Goal: Use online tool/utility: Utilize a website feature to perform a specific function

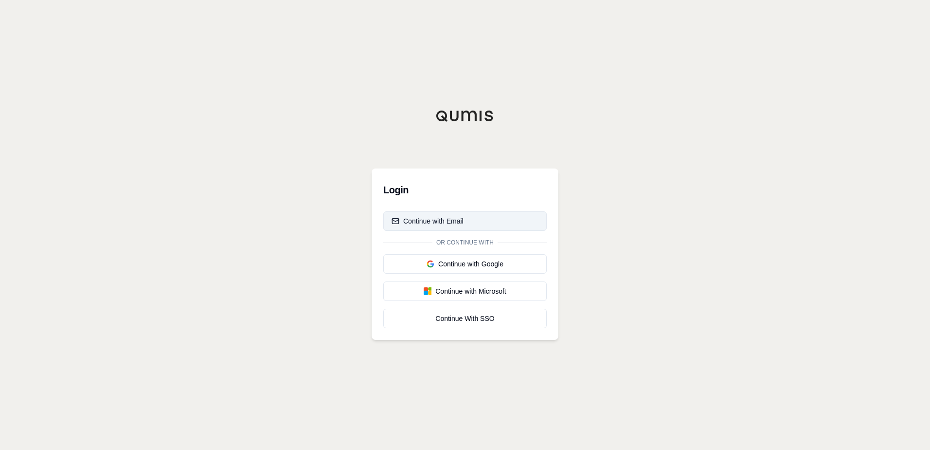
click at [500, 222] on button "Continue with Email" at bounding box center [464, 220] width 163 height 19
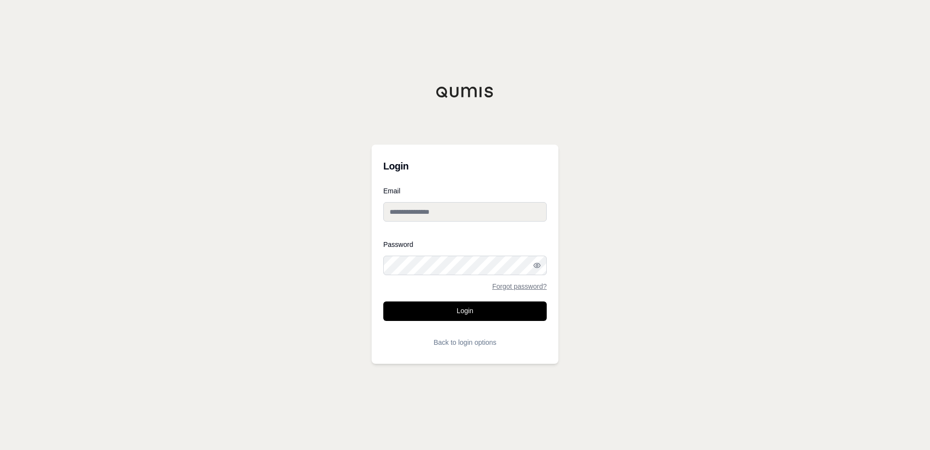
type input "**********"
click at [479, 313] on button "Login" at bounding box center [464, 310] width 163 height 19
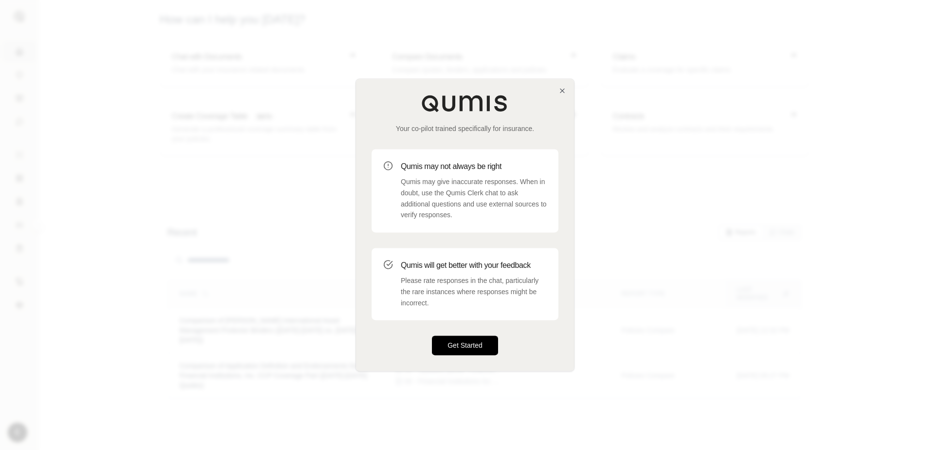
click at [481, 343] on button "Get Started" at bounding box center [465, 345] width 66 height 19
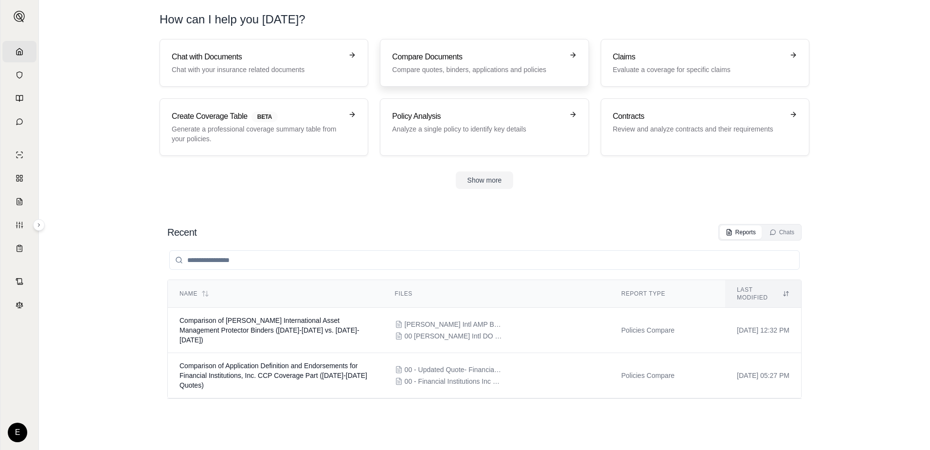
click at [432, 69] on p "Compare quotes, binders, applications and policies" at bounding box center [477, 70] width 171 height 10
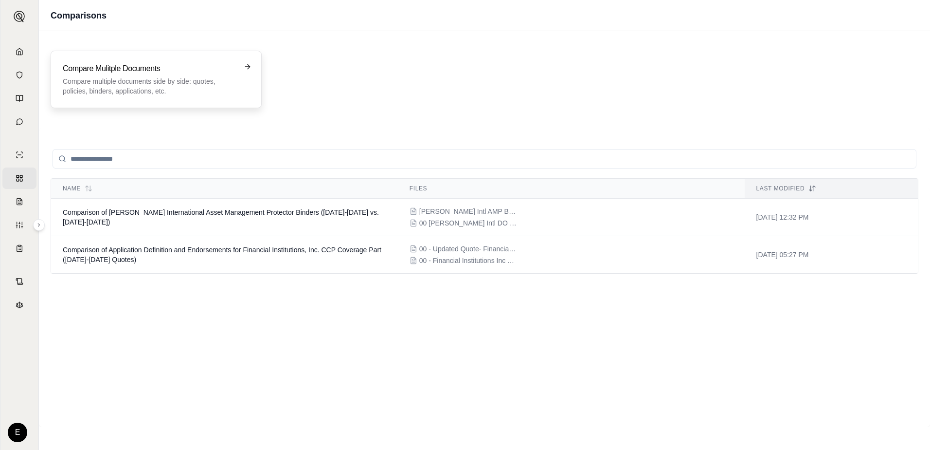
click at [204, 85] on p "Compare multiple documents side by side: quotes, policies, binders, application…" at bounding box center [149, 85] width 173 height 19
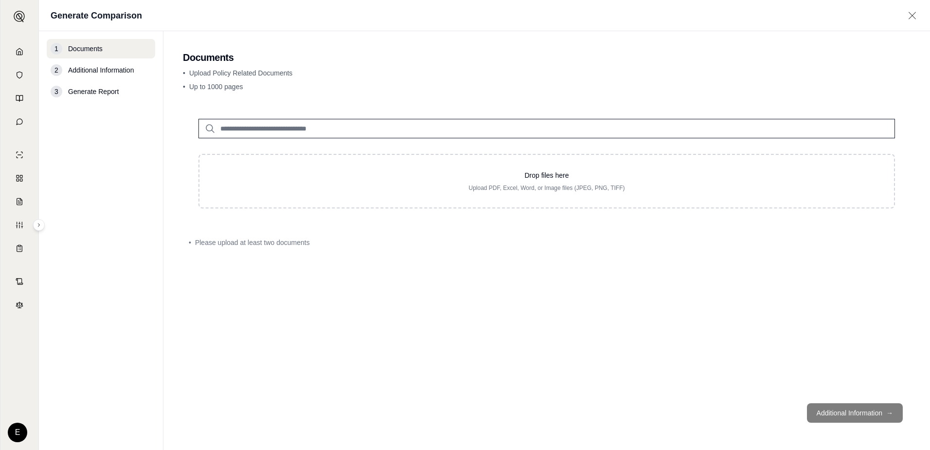
click at [266, 130] on input "search" at bounding box center [547, 128] width 697 height 19
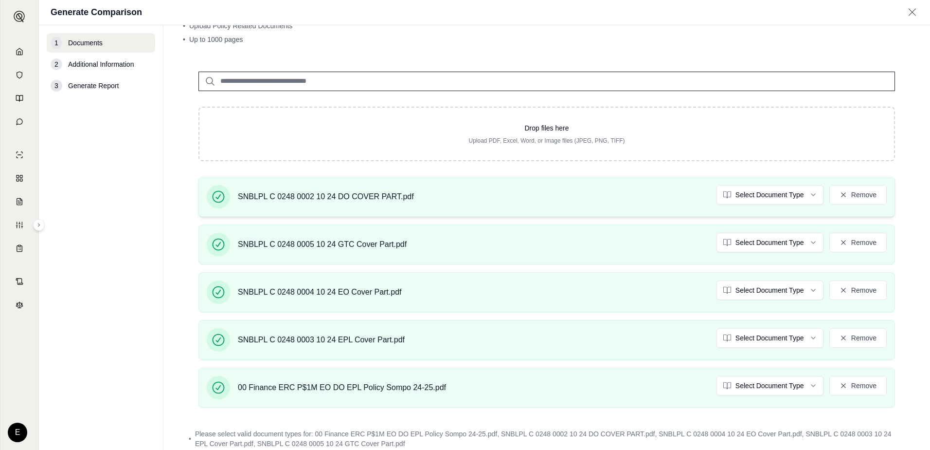
scroll to position [100, 0]
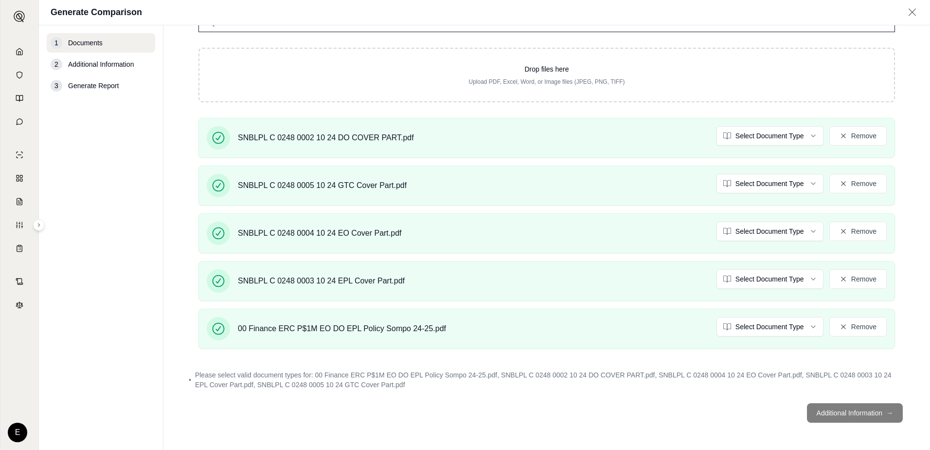
click at [831, 413] on footer "Additional Information →" at bounding box center [547, 412] width 728 height 35
click at [842, 416] on footer "Additional Information →" at bounding box center [547, 412] width 728 height 35
click at [885, 412] on footer "Additional Information →" at bounding box center [547, 412] width 728 height 35
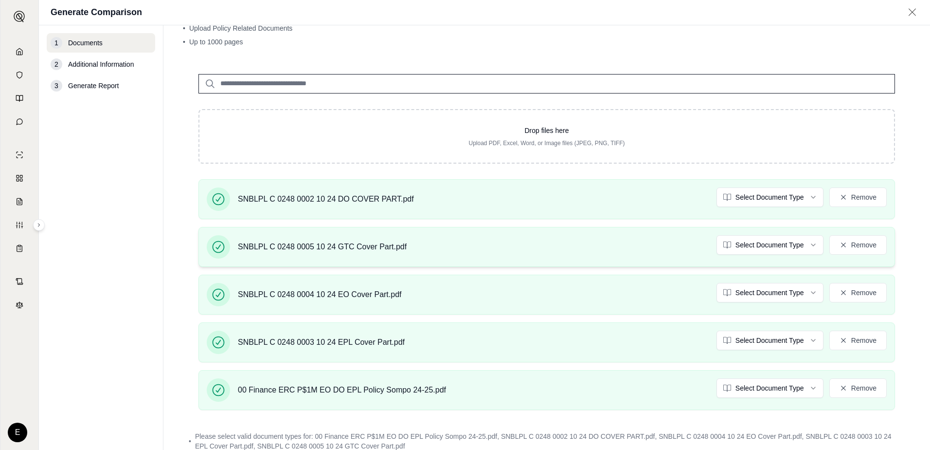
scroll to position [0, 0]
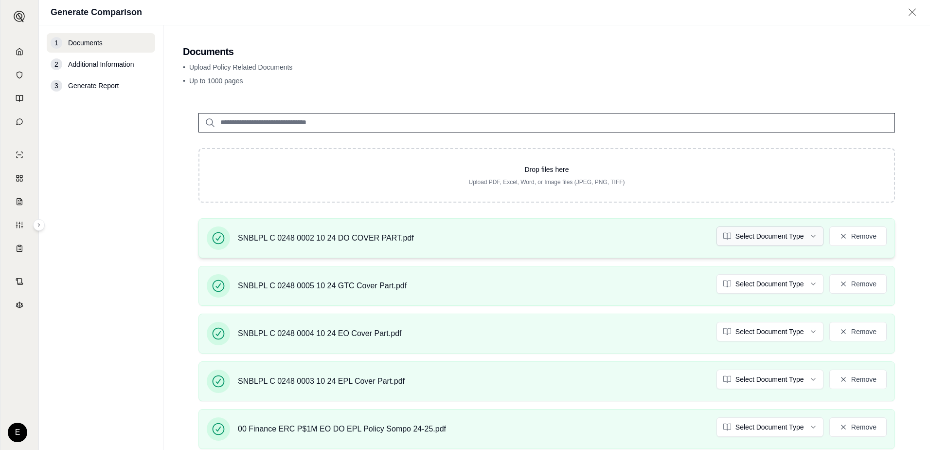
click at [768, 237] on html "Home Vault Prompts Chats Single Policy Comparisons Claims Custom Report Coverag…" at bounding box center [465, 225] width 930 height 450
click at [774, 281] on html "Home Vault Prompts Chats Single Policy Comparisons Claims Custom Report Coverag…" at bounding box center [465, 225] width 930 height 450
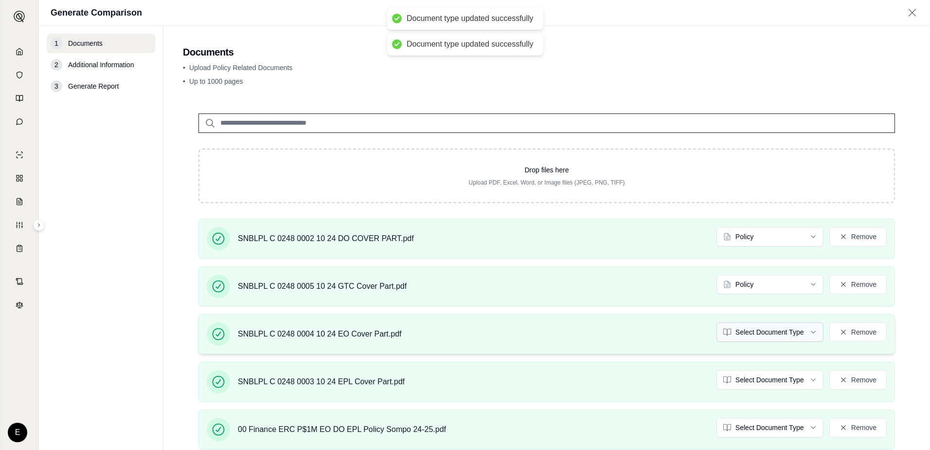
click at [782, 332] on html "Document type updated successfully Document type updated successfully Home Vaul…" at bounding box center [465, 225] width 930 height 450
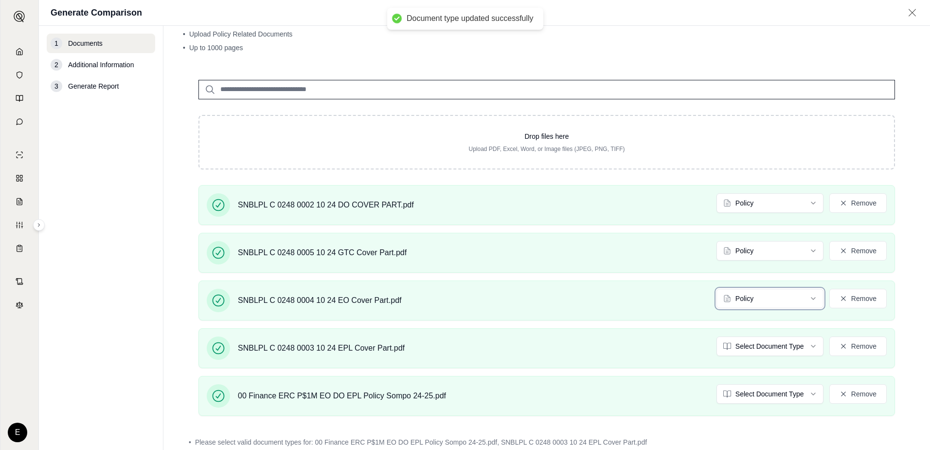
scroll to position [91, 0]
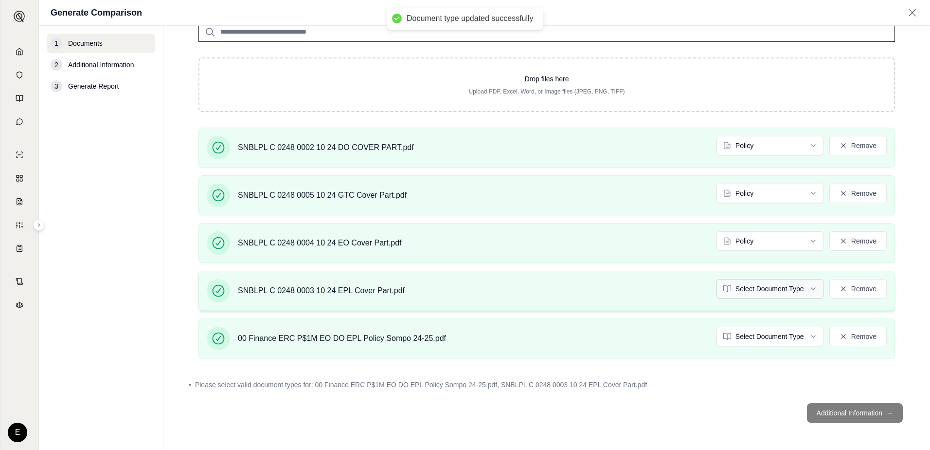
click at [735, 292] on html "Document type updated successfully Home Vault Prompts Chats Single Policy Compa…" at bounding box center [465, 225] width 930 height 450
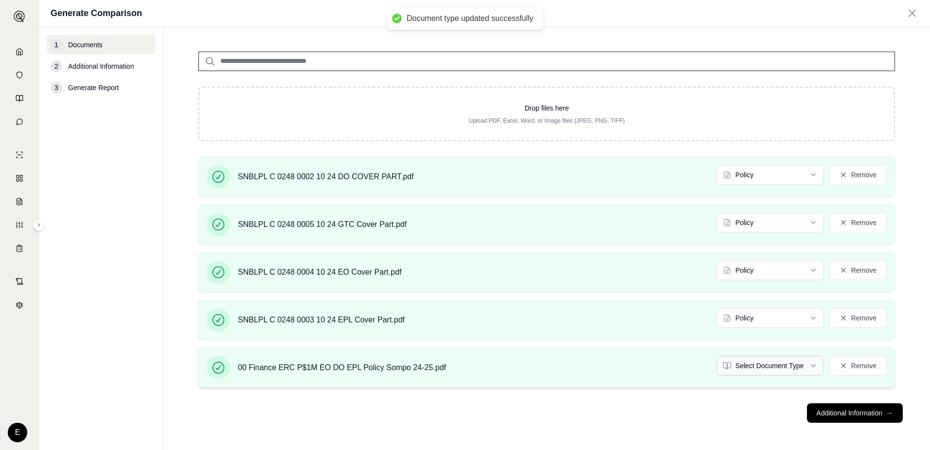
click at [765, 336] on html "Document type updated successfully Home Vault Prompts Chats Single Policy Compa…" at bounding box center [465, 225] width 930 height 450
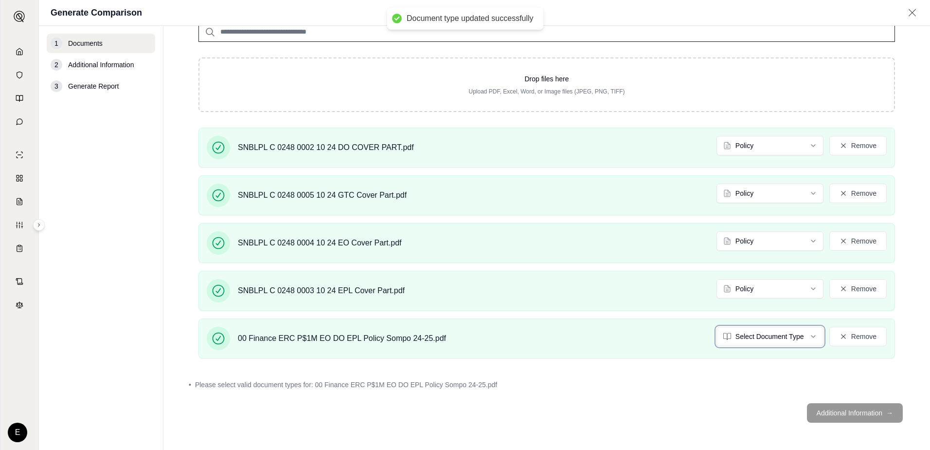
scroll to position [63, 0]
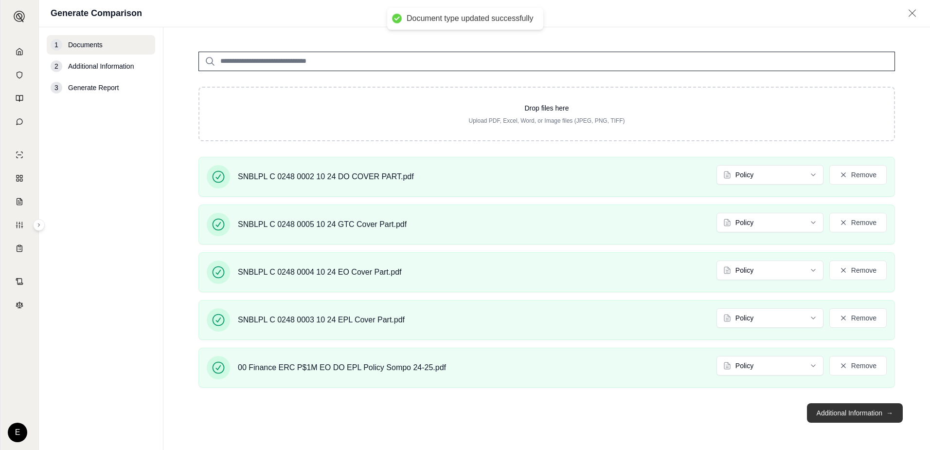
click at [836, 415] on button "Additional Information →" at bounding box center [855, 412] width 96 height 19
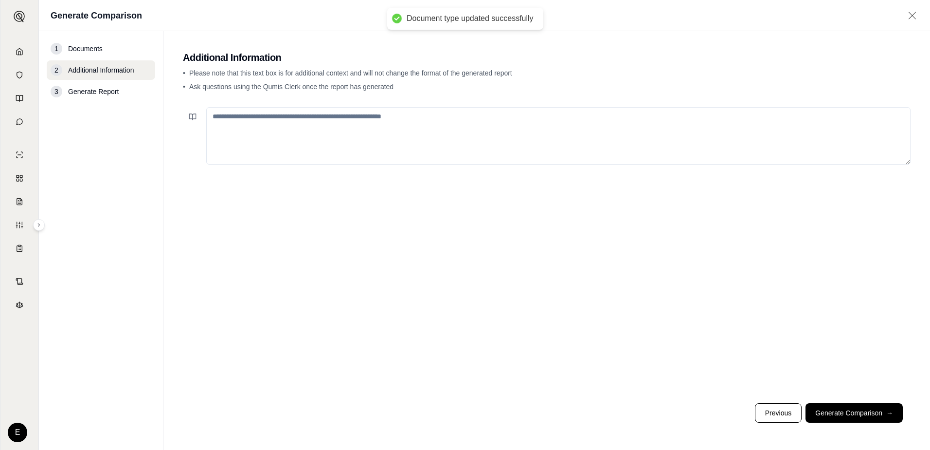
click at [401, 144] on textarea at bounding box center [558, 135] width 704 height 57
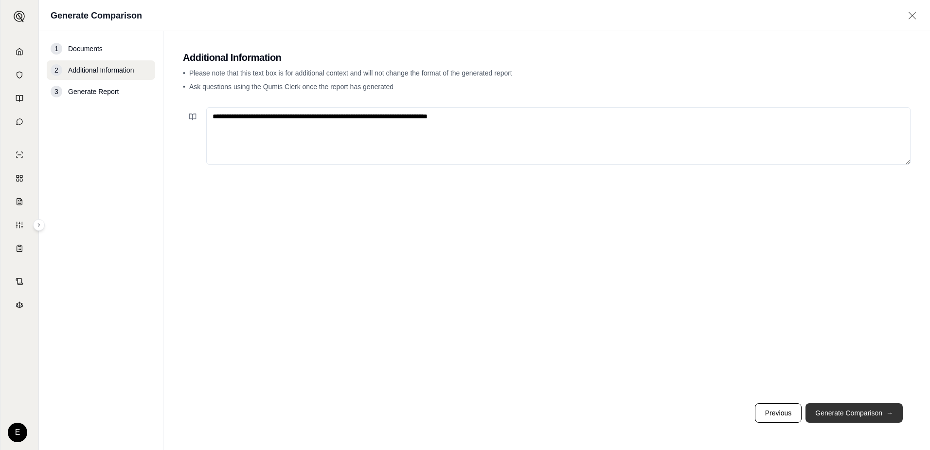
type textarea "**********"
click at [848, 409] on button "Generate Comparison →" at bounding box center [854, 412] width 97 height 19
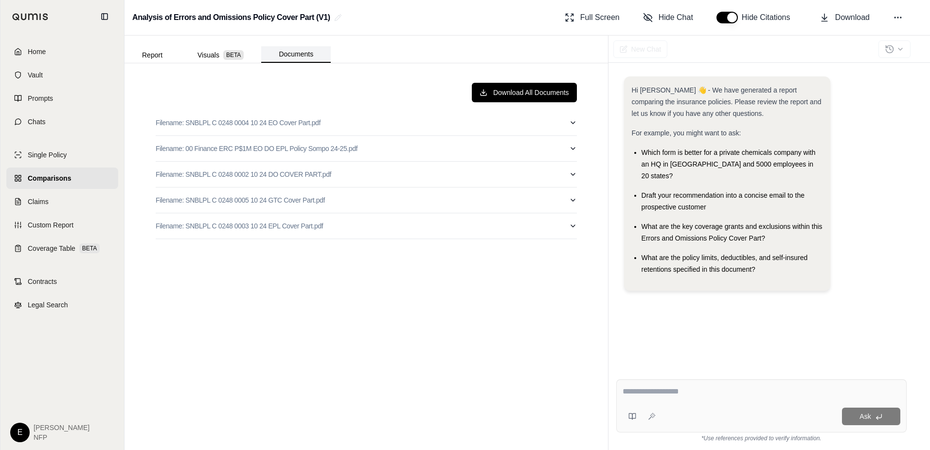
click at [313, 53] on button "Documents" at bounding box center [296, 54] width 70 height 17
click at [160, 57] on button "Report" at bounding box center [152, 55] width 55 height 16
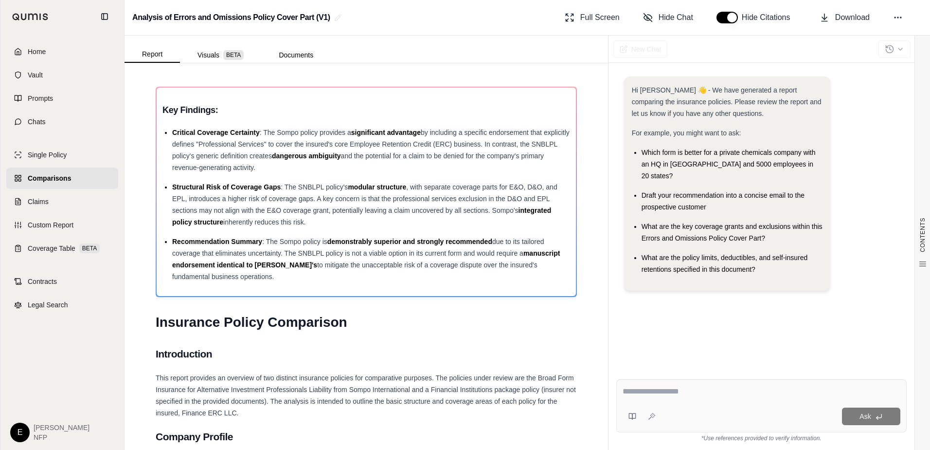
click at [70, 175] on span "Comparisons" at bounding box center [49, 178] width 43 height 10
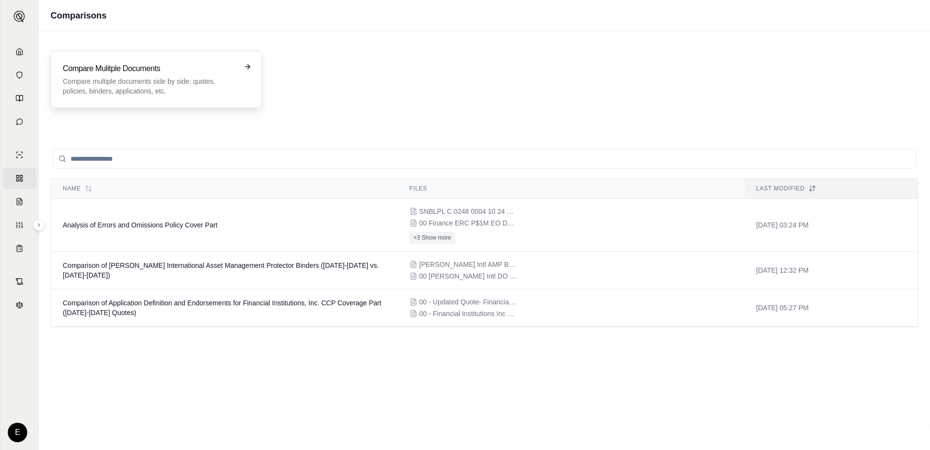
click at [231, 94] on p "Compare multiple documents side by side: quotes, policies, binders, application…" at bounding box center [149, 85] width 173 height 19
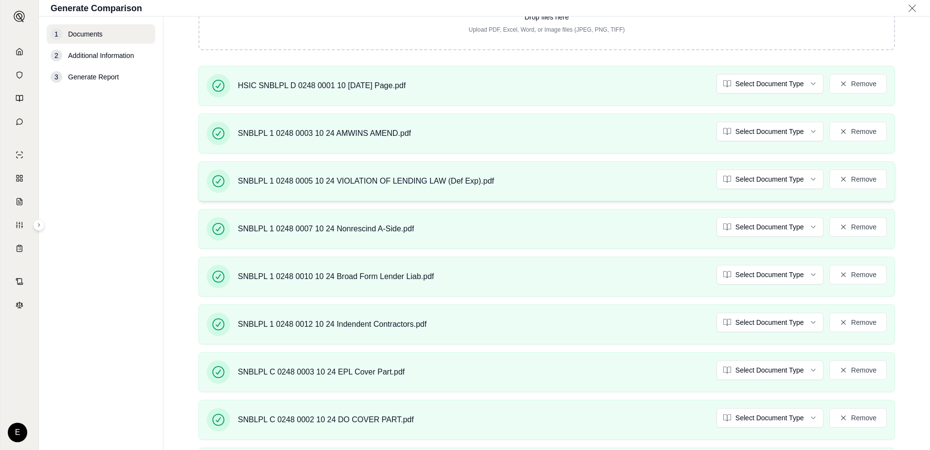
scroll to position [146, 0]
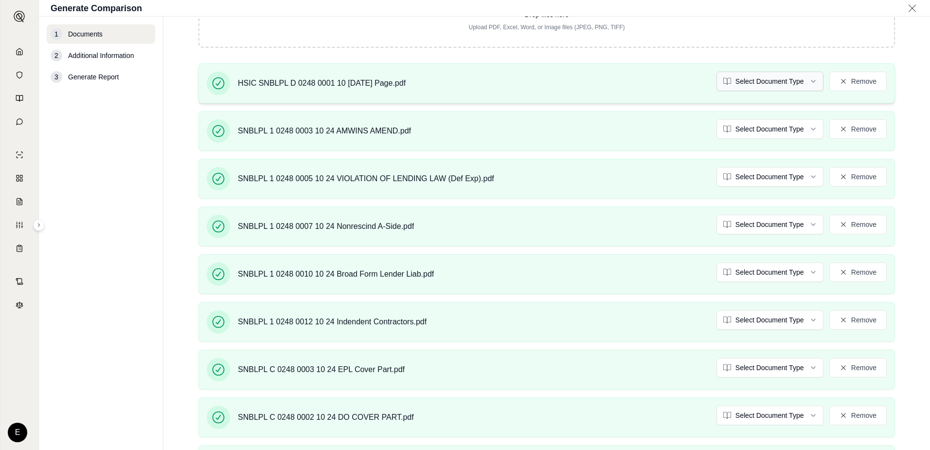
click at [808, 86] on html "Home Vault Prompts Chats Single Policy Comparisons Claims Custom Report Coverag…" at bounding box center [465, 225] width 930 height 450
click at [808, 131] on html "Document type updated successfully Home Vault Prompts Chats Single Policy Compa…" at bounding box center [465, 225] width 930 height 450
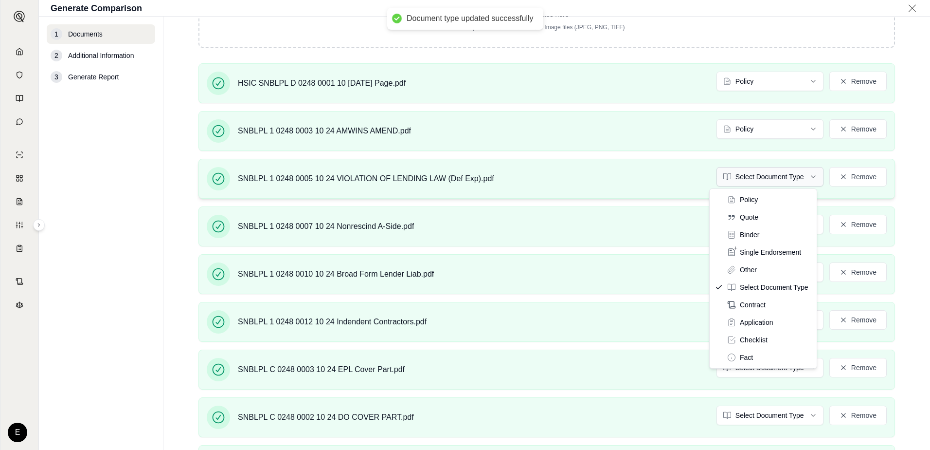
click at [770, 178] on html "Document type updated successfully Home Vault Prompts Chats Single Policy Compa…" at bounding box center [465, 225] width 930 height 450
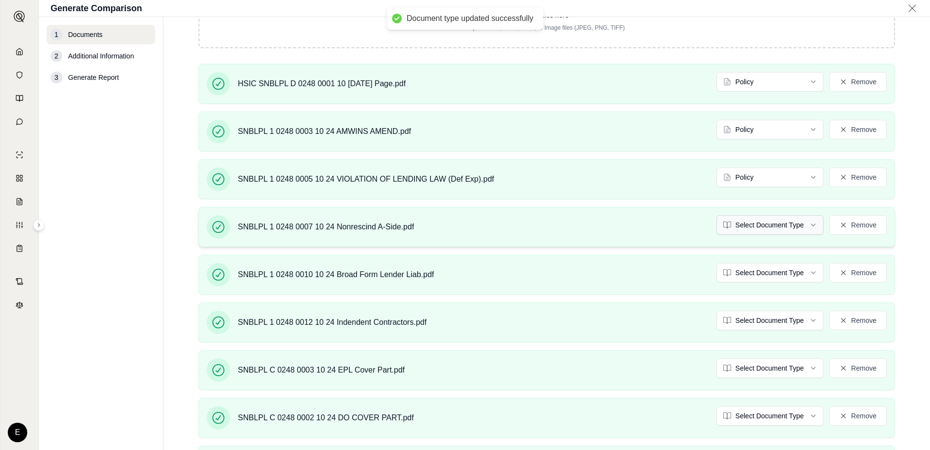
click at [770, 225] on html "Document type updated successfully Document type updated successfully Home Vaul…" at bounding box center [465, 225] width 930 height 450
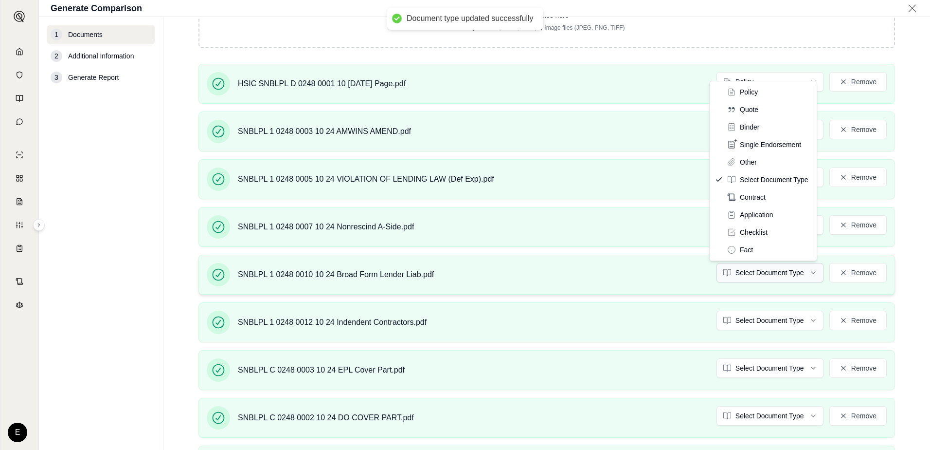
click at [762, 278] on html "Document type updated successfully Document type updated successfully Home Vaul…" at bounding box center [465, 225] width 930 height 450
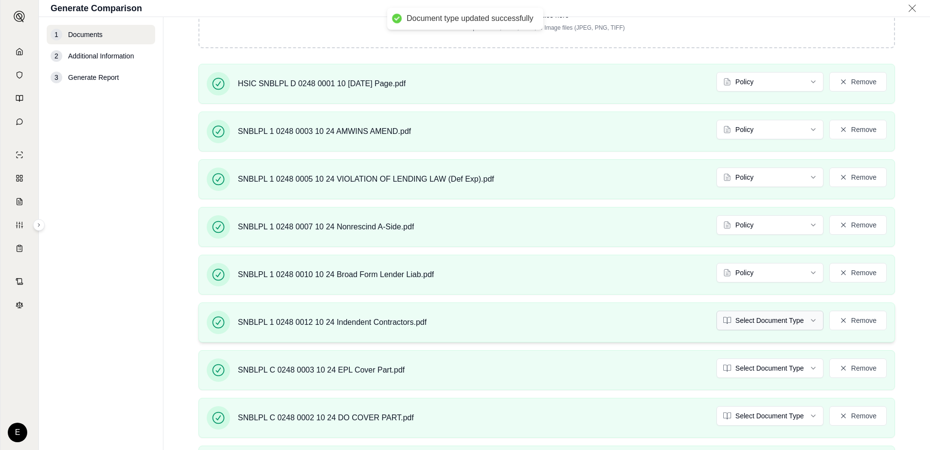
click at [758, 321] on html "Document type updated successfully Document type updated successfully Home Vaul…" at bounding box center [465, 225] width 930 height 450
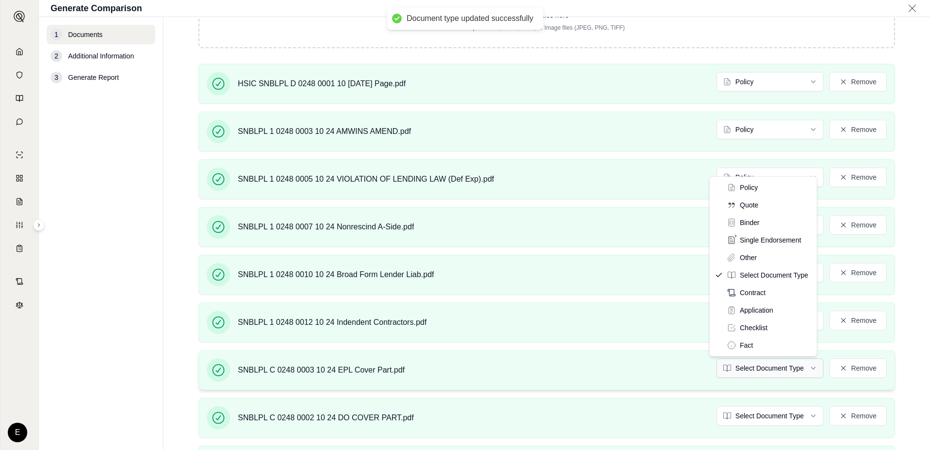
click at [755, 368] on html "Document type updated successfully Document type updated successfully Home Vaul…" at bounding box center [465, 225] width 930 height 450
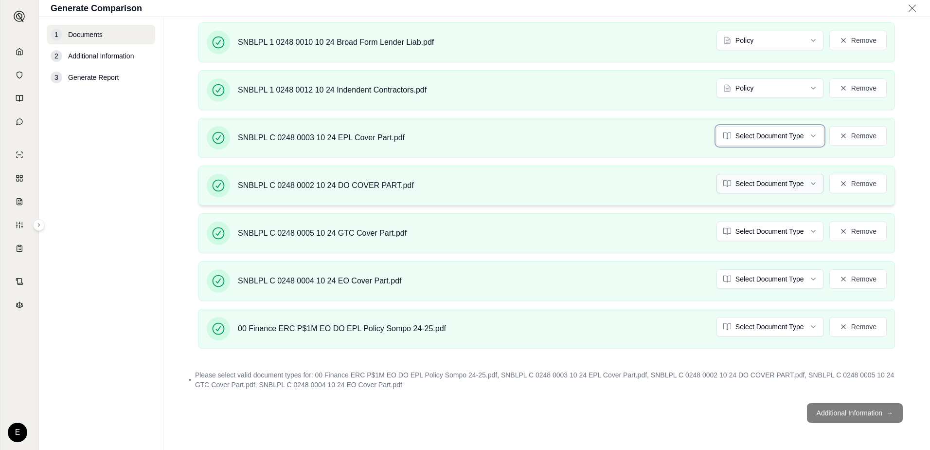
scroll to position [378, 0]
click at [750, 187] on html "Document type updated successfully Document type updated successfully Home Vaul…" at bounding box center [465, 225] width 930 height 450
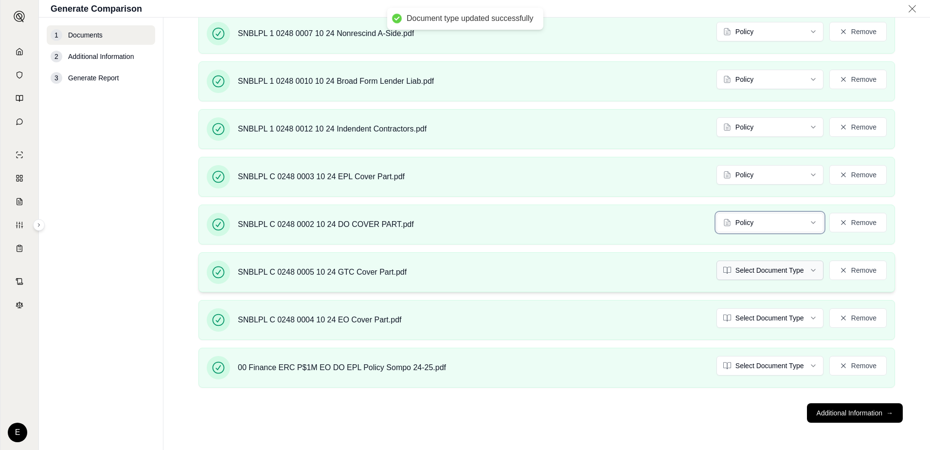
scroll to position [368, 0]
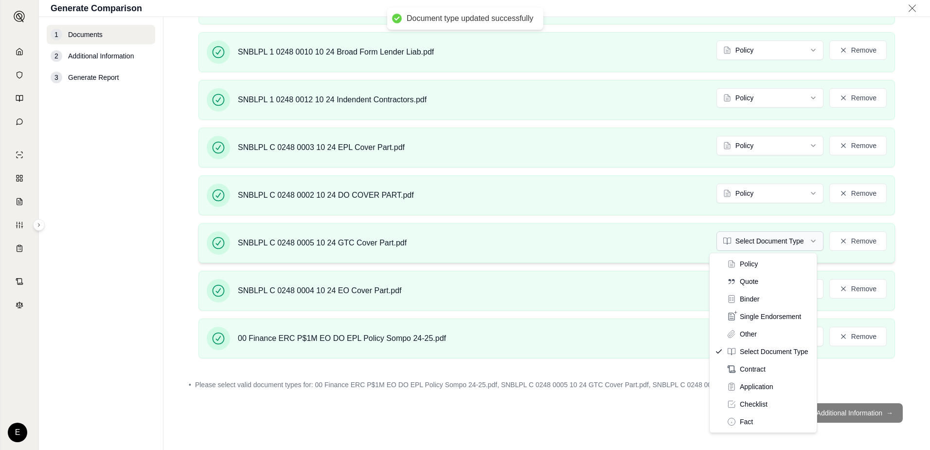
click at [763, 242] on html "Document type updated successfully Home Vault Prompts Chats Single Policy Compa…" at bounding box center [465, 225] width 930 height 450
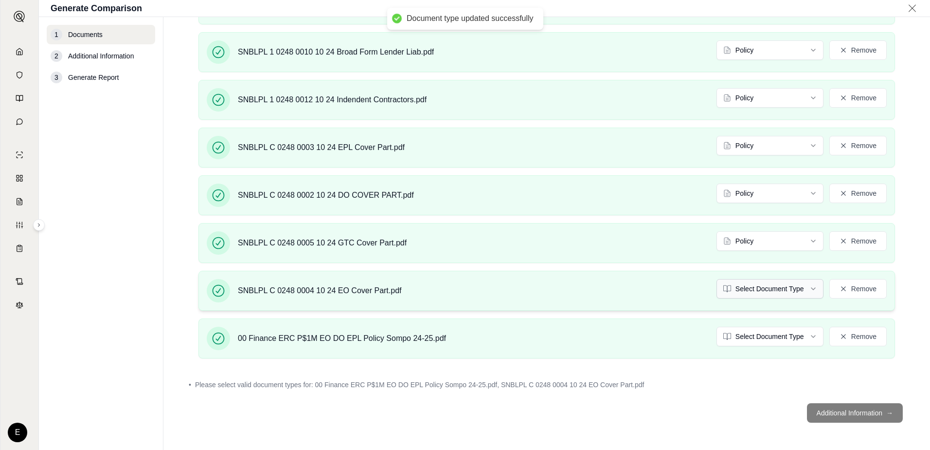
click at [758, 291] on html "Document type updated successfully Home Vault Prompts Chats Single Policy Compa…" at bounding box center [465, 225] width 930 height 450
click at [763, 339] on html "Document type updated successfully Home Vault Prompts Chats Single Policy Compa…" at bounding box center [465, 225] width 930 height 450
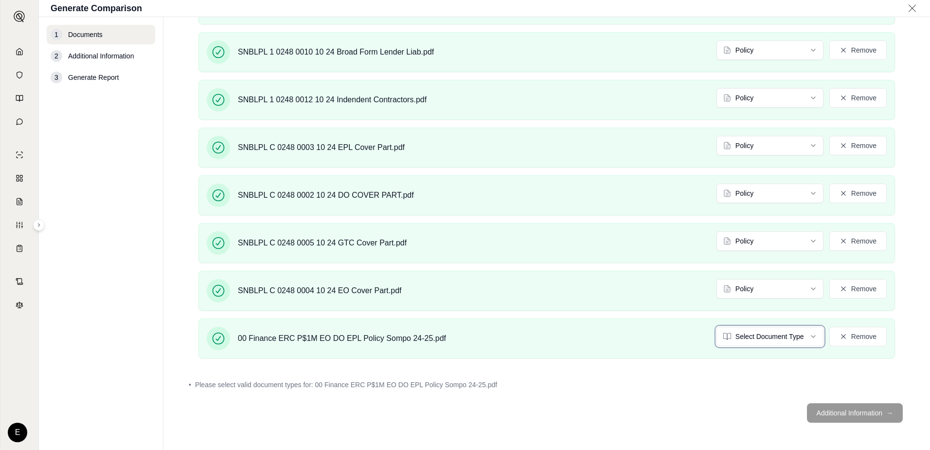
scroll to position [340, 0]
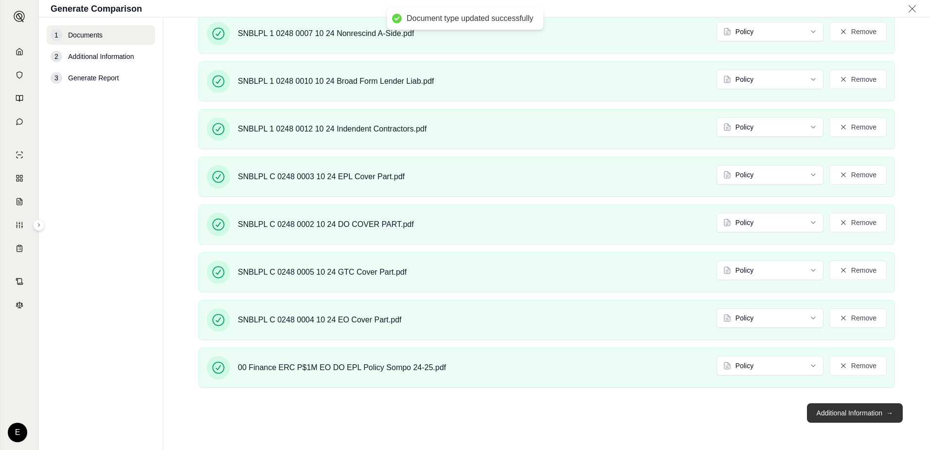
click at [833, 414] on button "Additional Information →" at bounding box center [855, 412] width 96 height 19
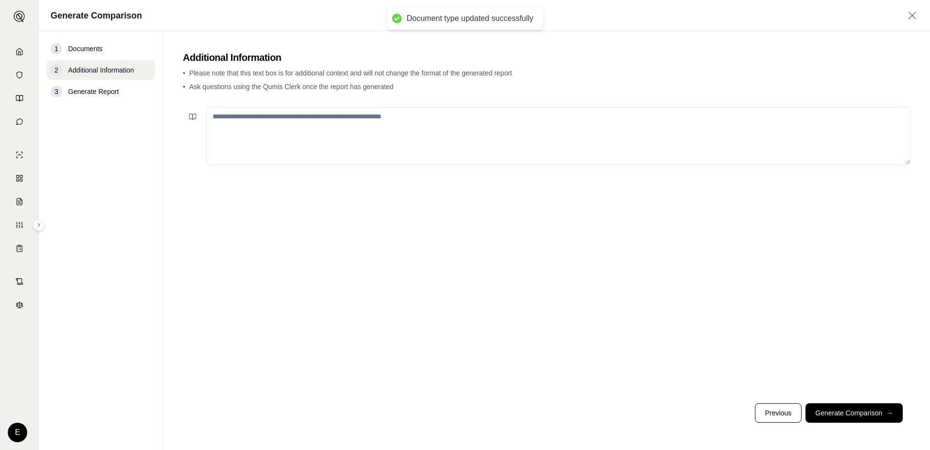
click at [471, 127] on textarea at bounding box center [558, 135] width 704 height 57
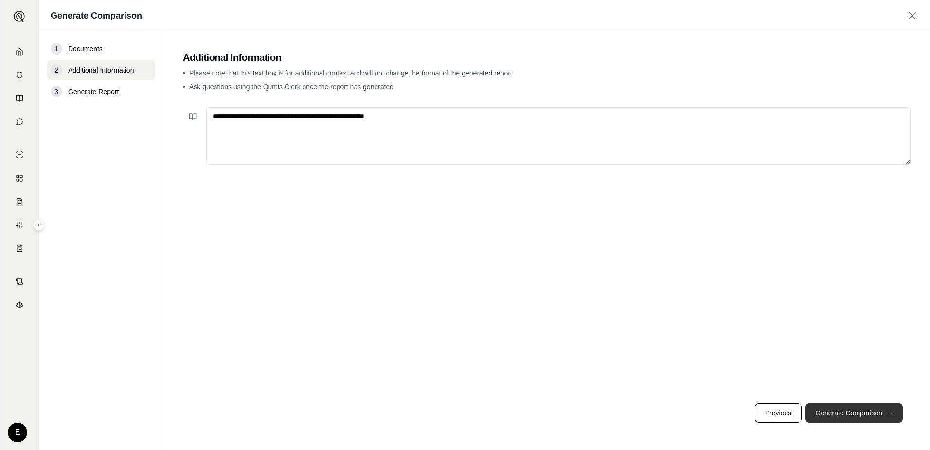
type textarea "**********"
click at [866, 415] on button "Generate Comparison →" at bounding box center [854, 412] width 97 height 19
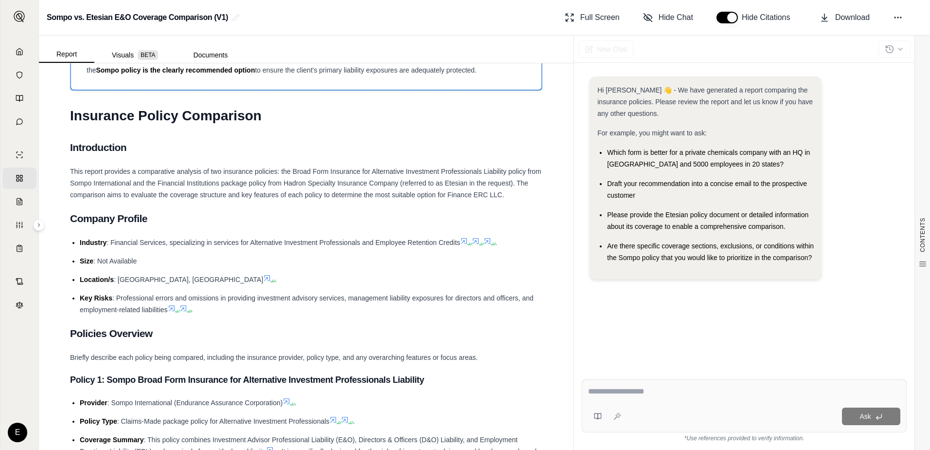
scroll to position [292, 0]
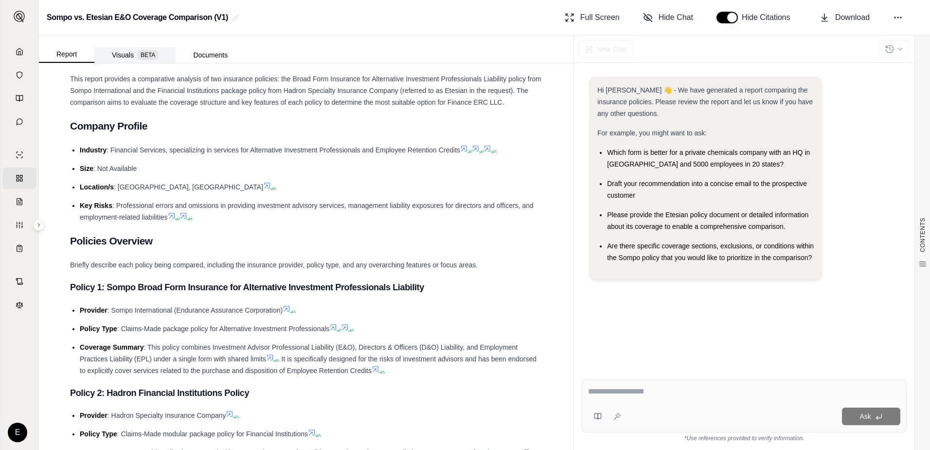
click at [123, 53] on button "Visuals BETA" at bounding box center [134, 55] width 81 height 16
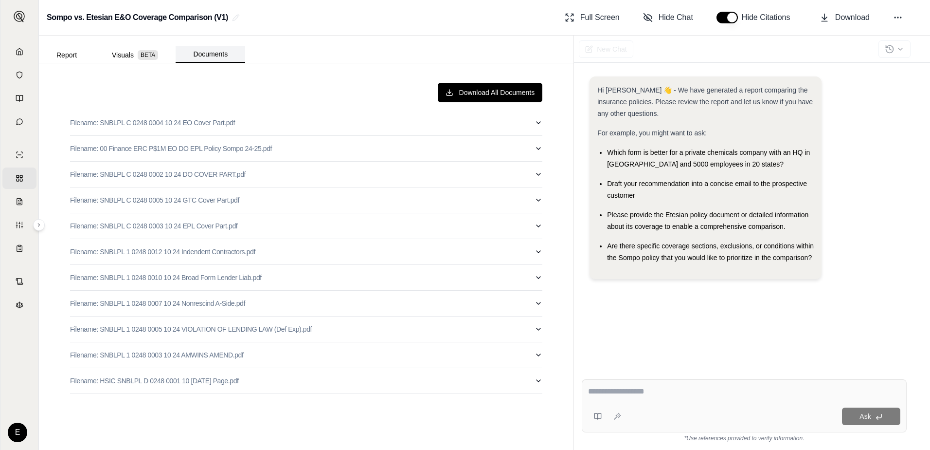
click at [206, 56] on button "Documents" at bounding box center [211, 54] width 70 height 17
click at [72, 57] on button "Report" at bounding box center [66, 55] width 55 height 16
